Goal: Check status: Check status

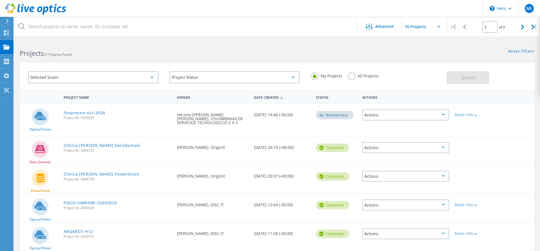
scroll to position [166, 0]
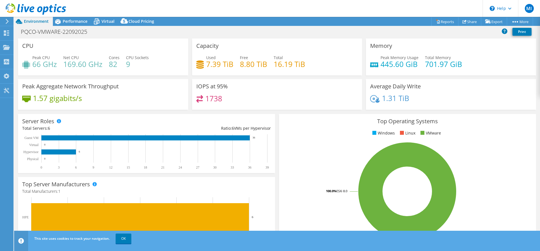
select select "USD"
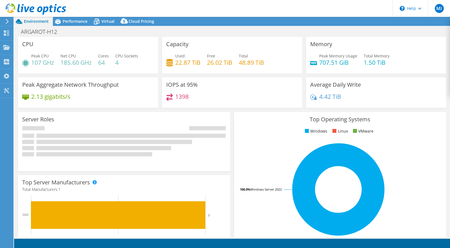
select select "USD"
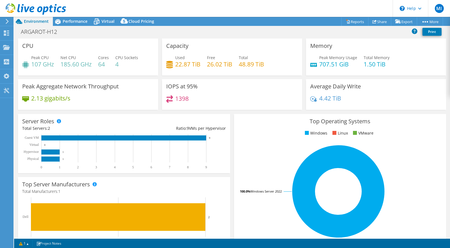
click at [73, 24] on div "Performance" at bounding box center [72, 21] width 39 height 9
